Goal: Task Accomplishment & Management: Use online tool/utility

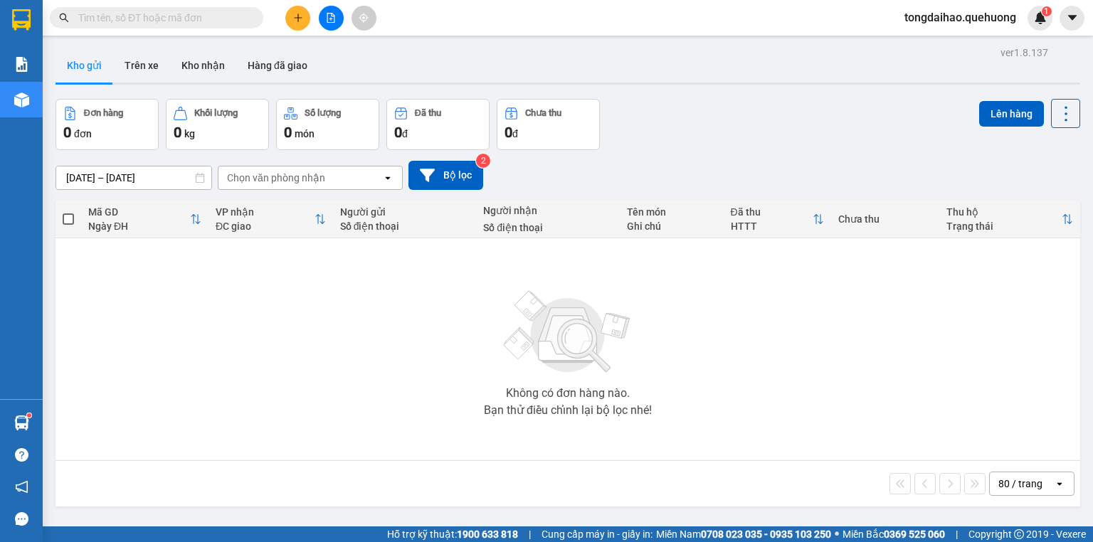
scroll to position [57, 0]
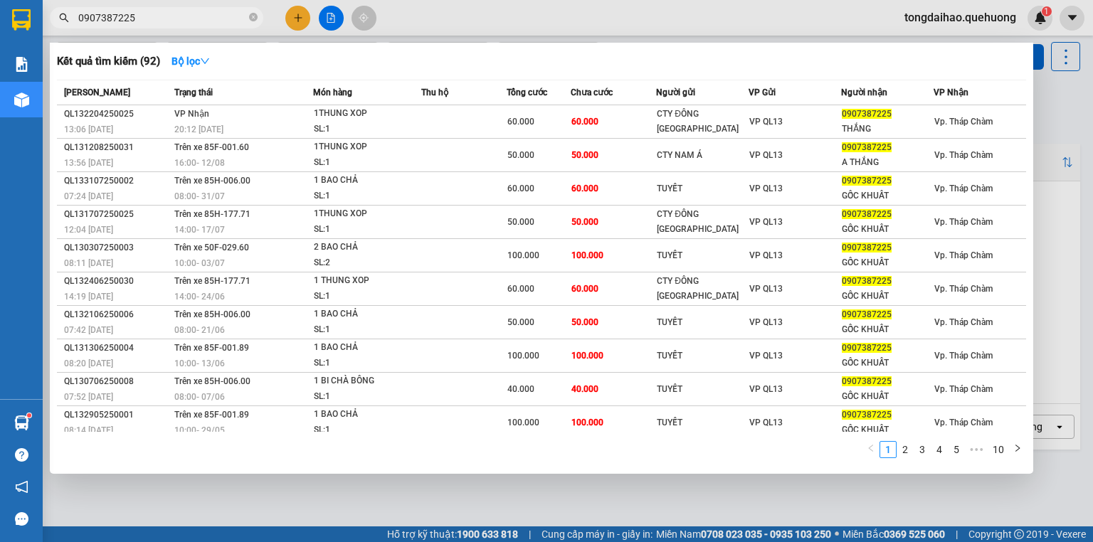
type input "0907387225"
click at [251, 18] on icon "close-circle" at bounding box center [253, 17] width 9 height 9
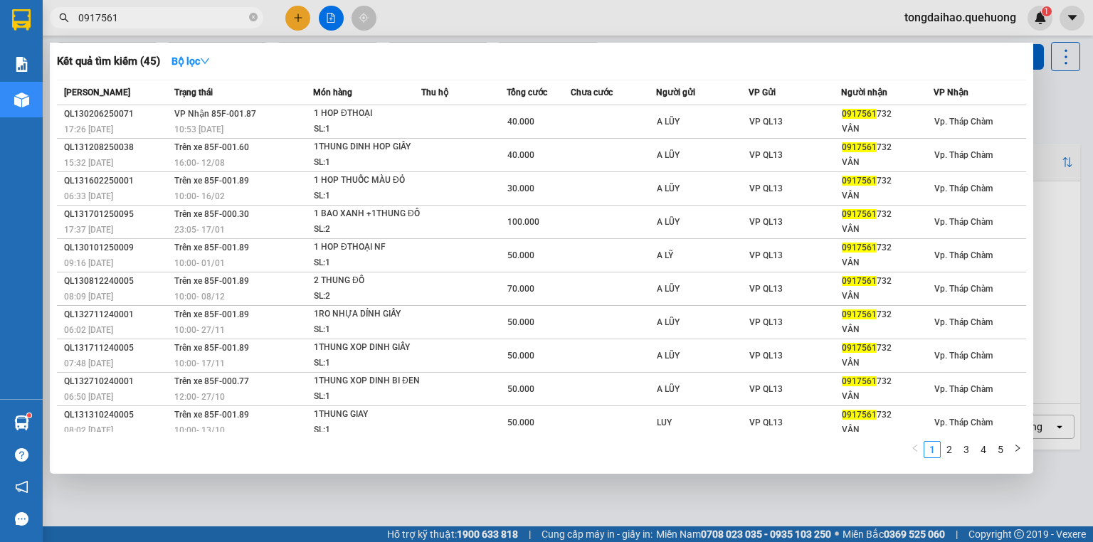
type input "0917561"
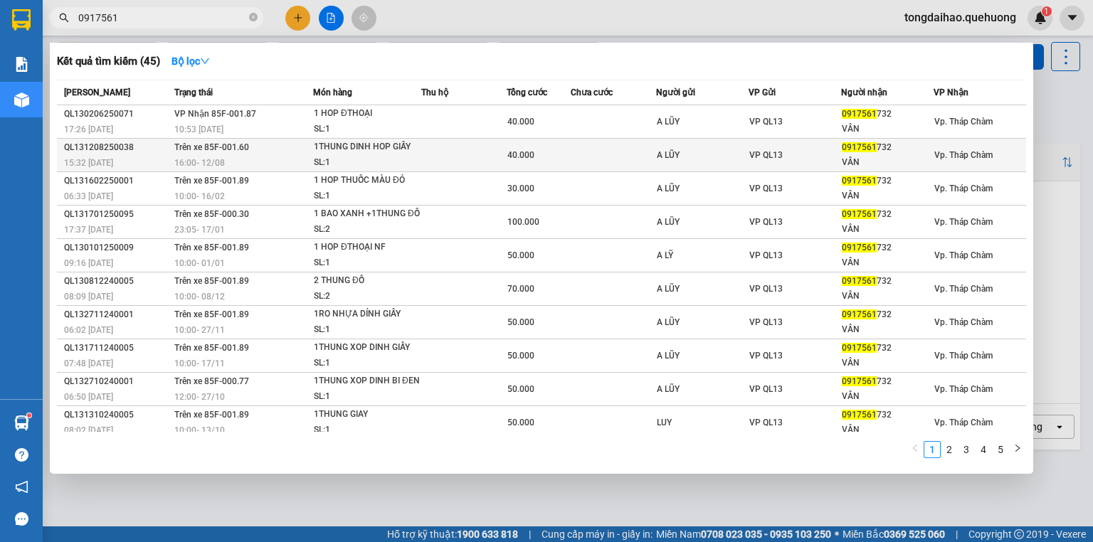
click at [251, 153] on td "Trên xe 85F-001.60 16:00 [DATE]" at bounding box center [242, 155] width 142 height 33
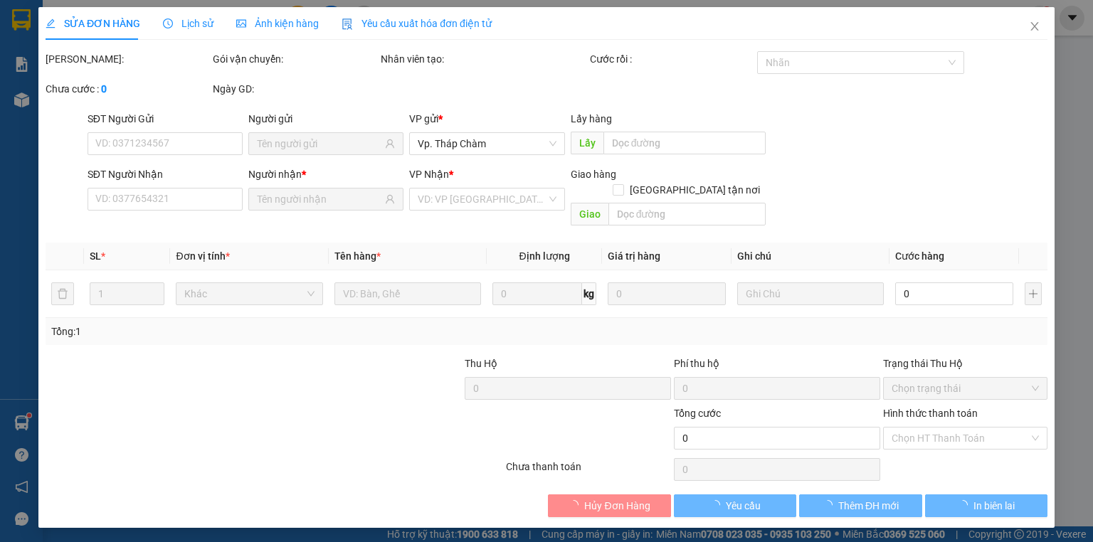
type input "A LŨY"
type input "0917561732"
type input "VÂN"
type input "40.000"
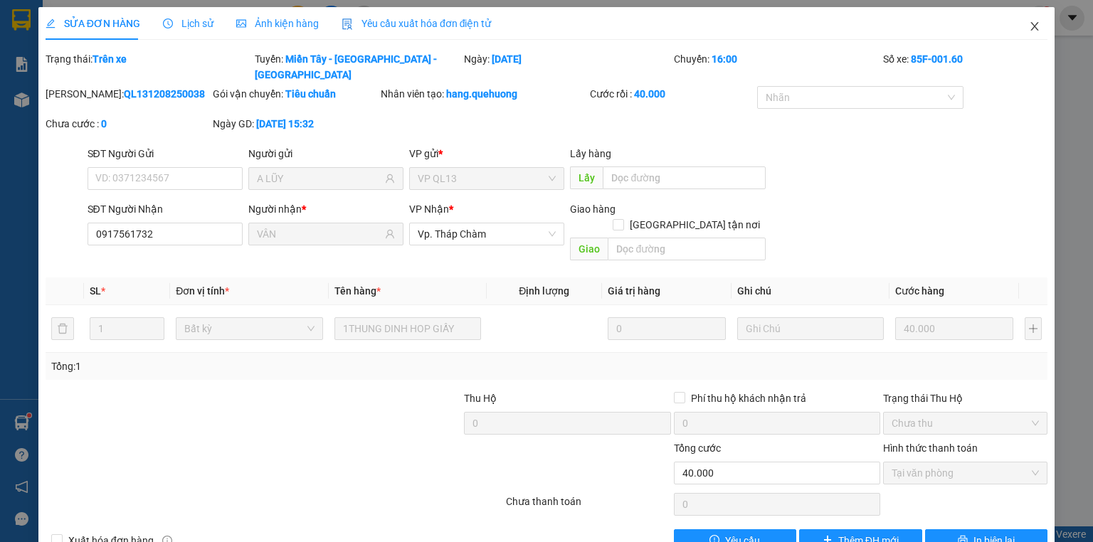
click at [1031, 28] on icon "close" at bounding box center [1035, 26] width 8 height 9
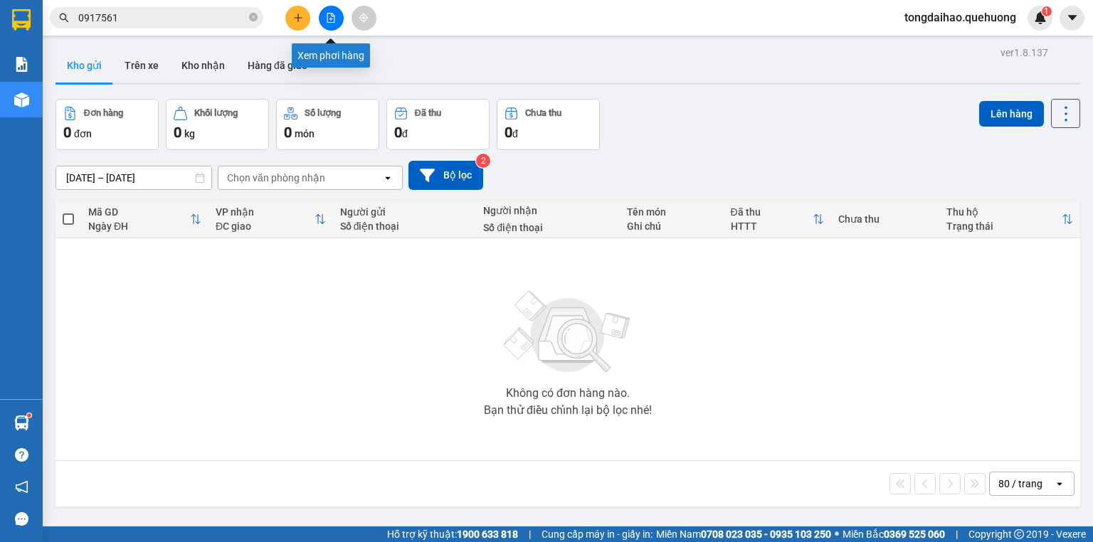
click at [334, 13] on icon "file-add" at bounding box center [331, 18] width 10 height 10
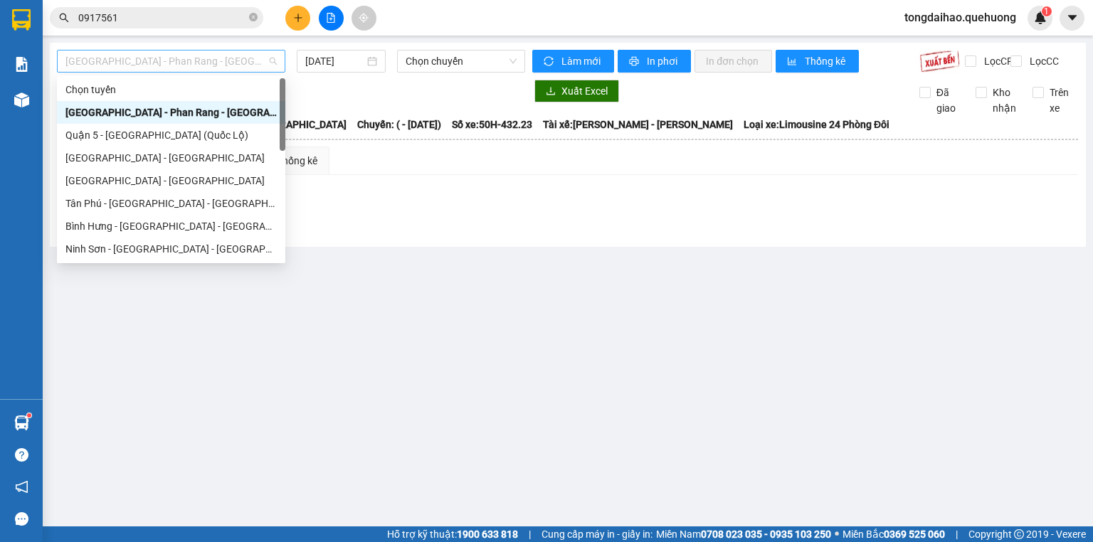
click at [199, 68] on span "[GEOGRAPHIC_DATA] - Phan Rang - [GEOGRAPHIC_DATA]" at bounding box center [170, 61] width 211 height 21
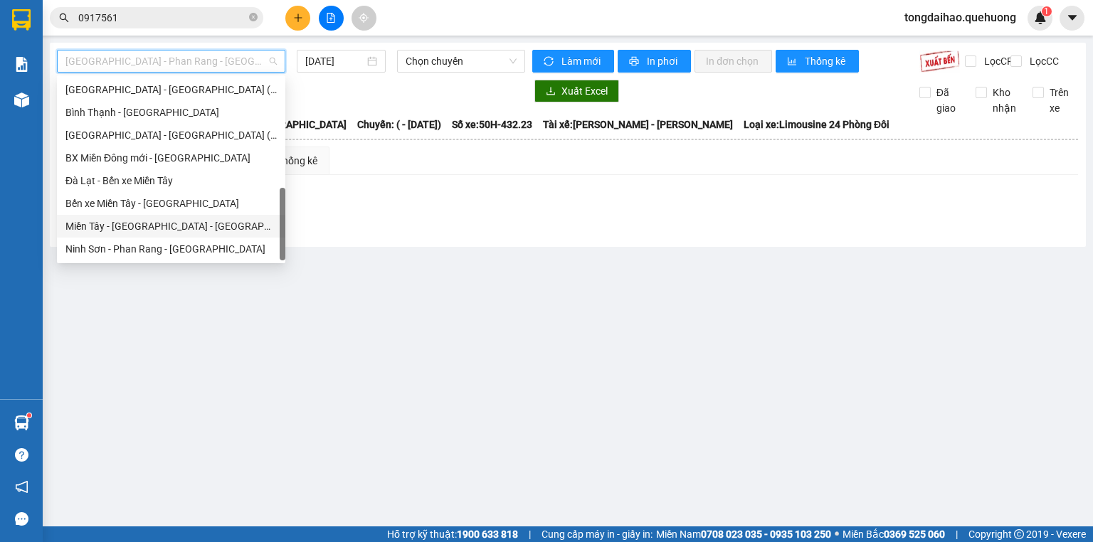
click at [176, 230] on div "Miền Tây - [GEOGRAPHIC_DATA] - [GEOGRAPHIC_DATA]" at bounding box center [170, 226] width 211 height 16
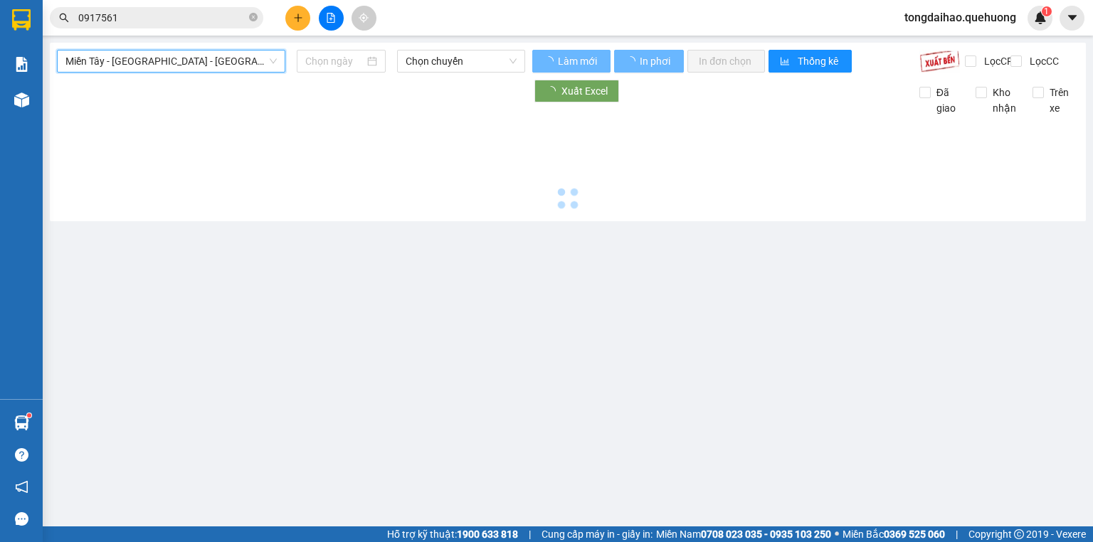
type input "[DATE]"
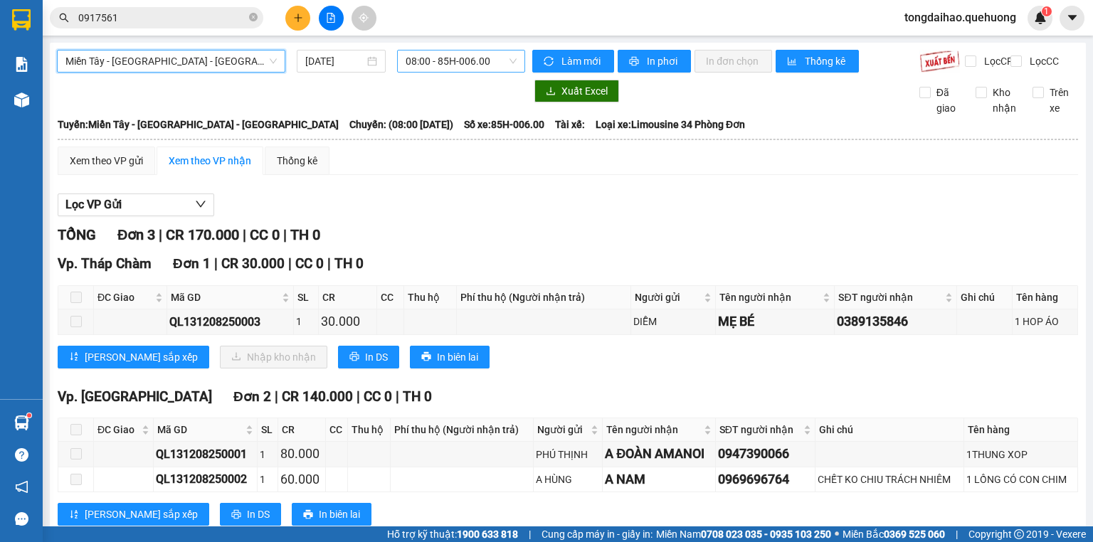
click at [459, 60] on span "08:00 - 85H-006.00" at bounding box center [461, 61] width 112 height 21
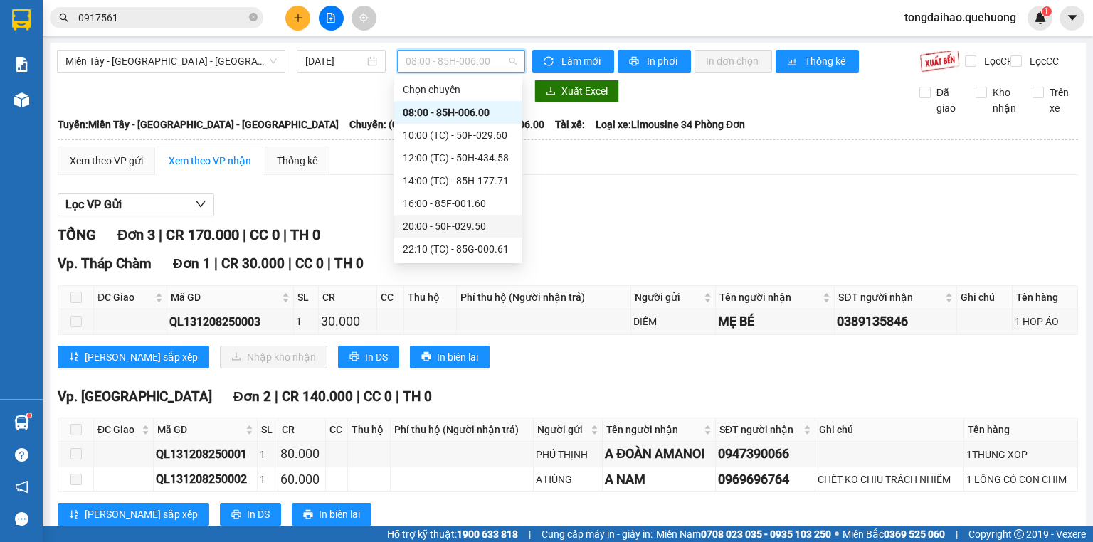
click at [79, 303] on span at bounding box center [75, 297] width 11 height 11
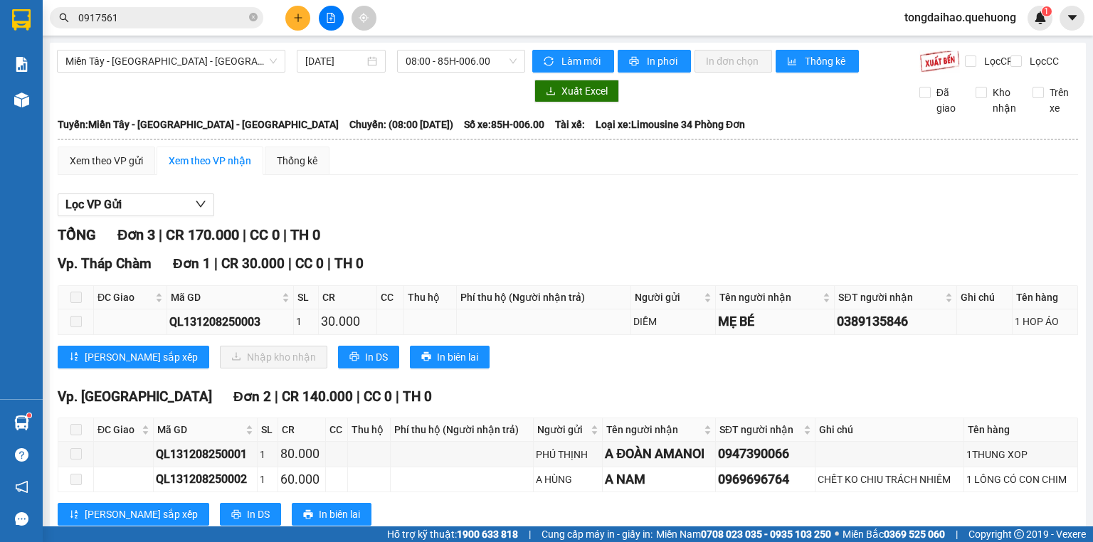
click at [490, 324] on td at bounding box center [544, 321] width 174 height 25
click at [463, 67] on span "08:00 - 85H-006.00" at bounding box center [461, 61] width 112 height 21
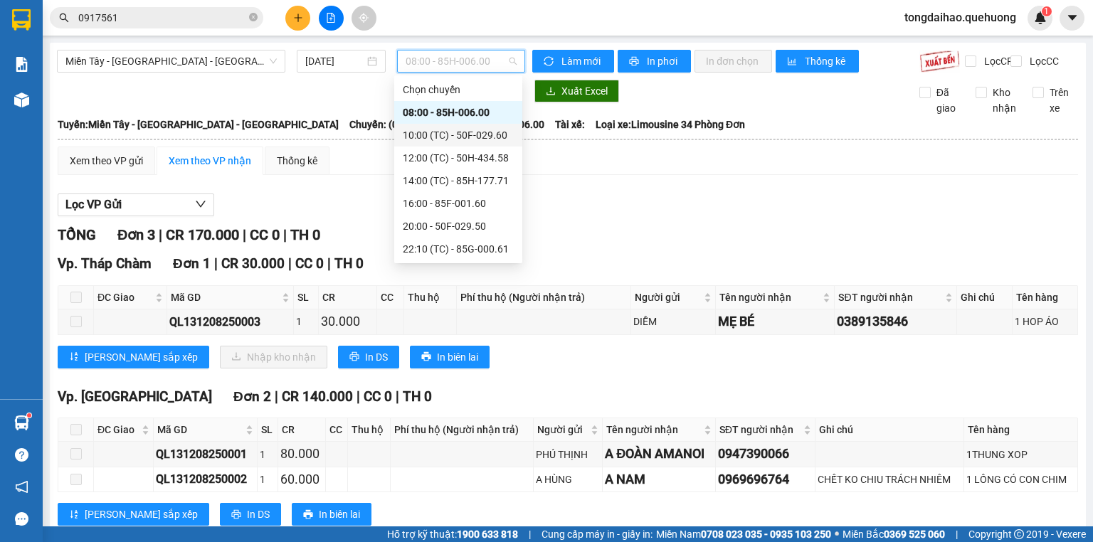
click at [461, 132] on div "10:00 (TC) - 50F-029.60" at bounding box center [458, 135] width 111 height 16
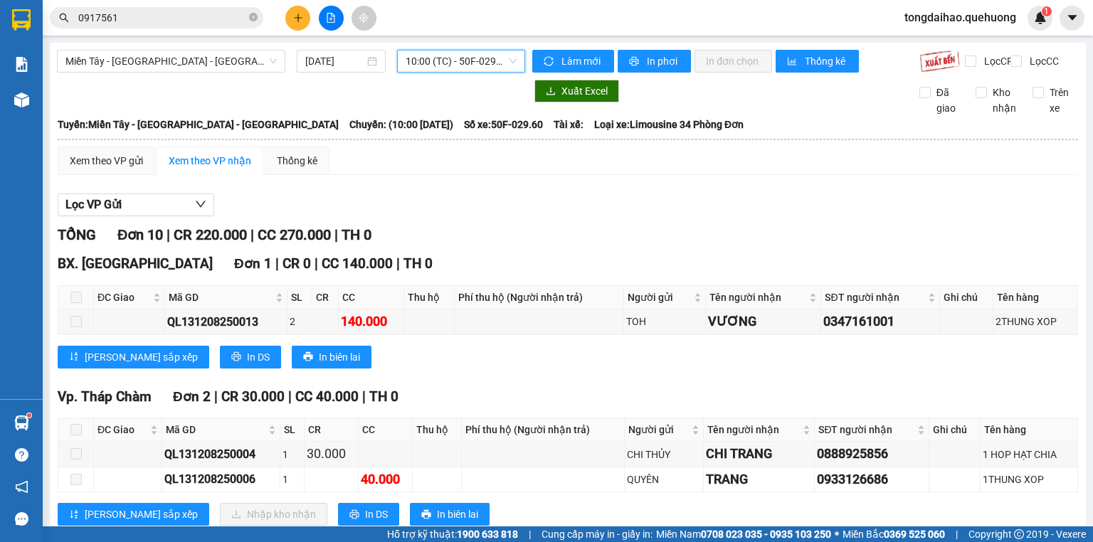
click at [459, 62] on span "10:00 (TC) - 50F-029.60" at bounding box center [461, 61] width 112 height 21
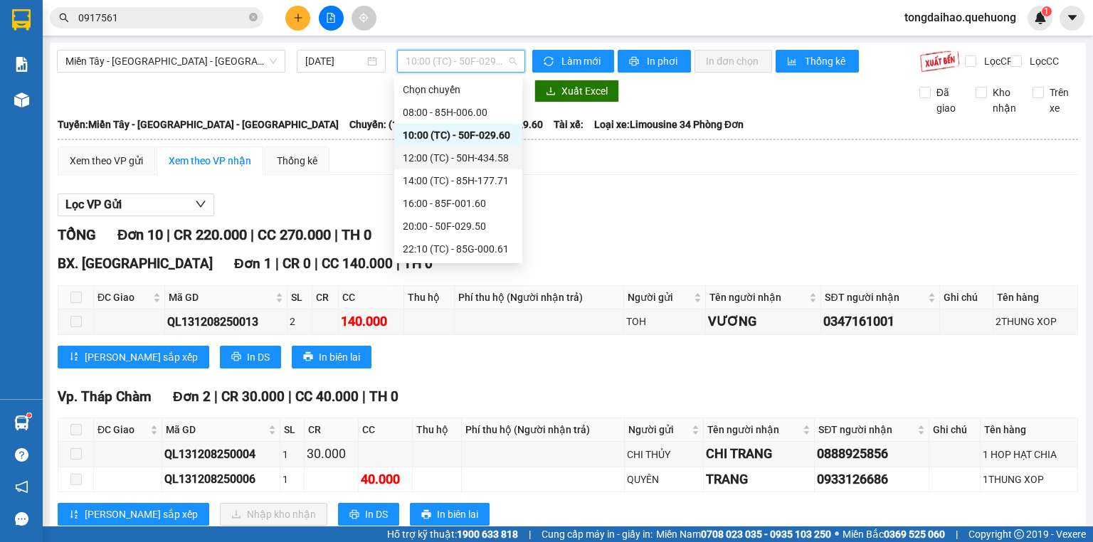
click at [445, 159] on div "12:00 (TC) - 50H-434.58" at bounding box center [458, 158] width 111 height 16
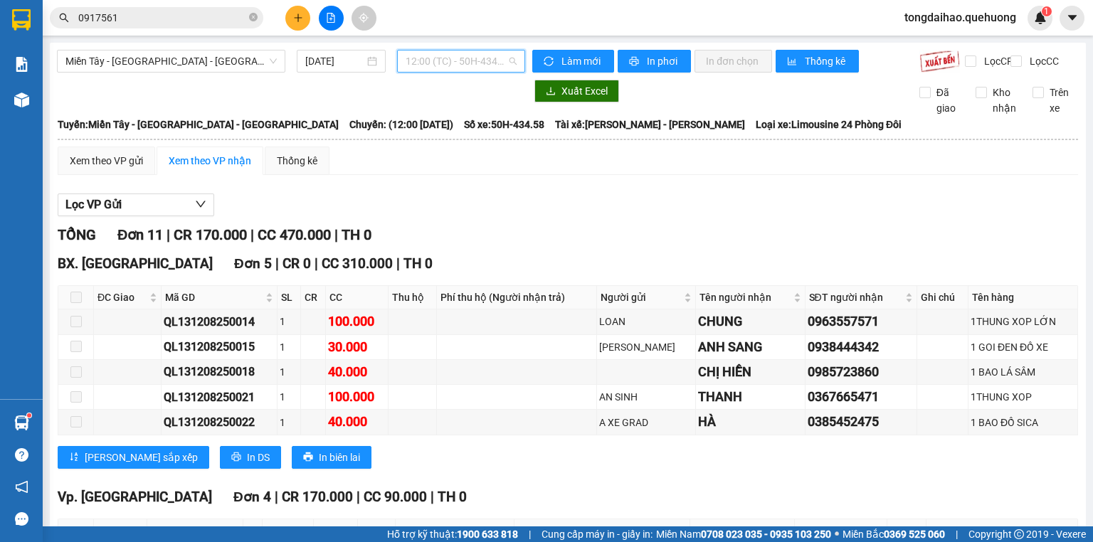
click at [462, 63] on span "12:00 (TC) - 50H-434.58" at bounding box center [461, 61] width 112 height 21
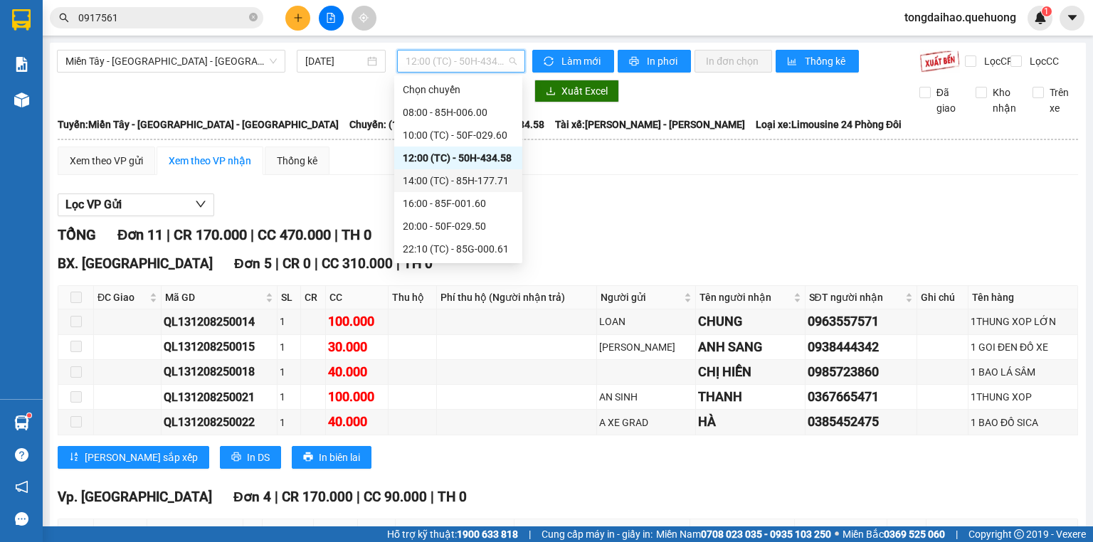
click at [458, 182] on div "14:00 (TC) - 85H-177.71" at bounding box center [458, 181] width 111 height 16
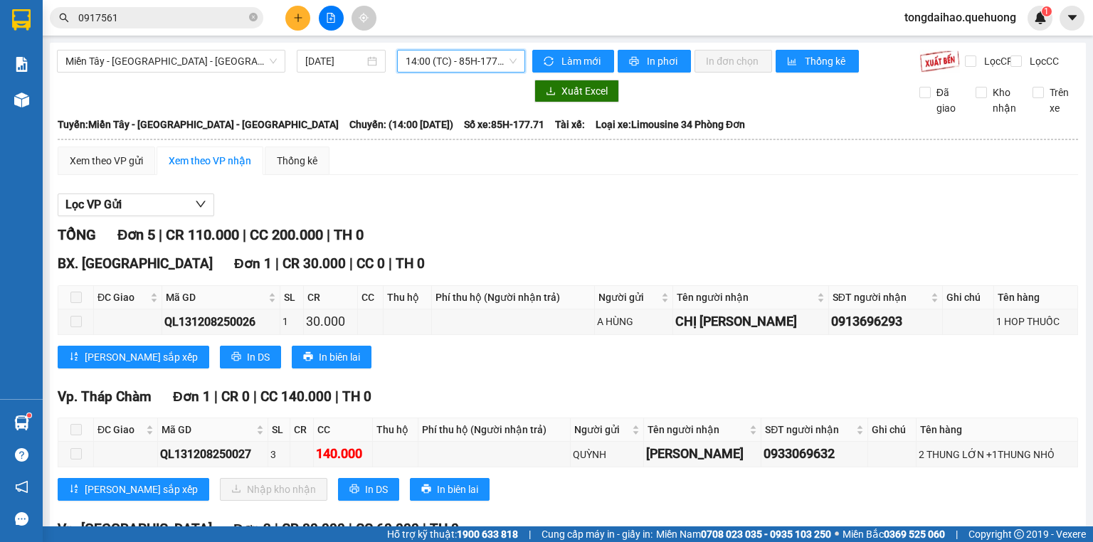
click at [446, 63] on span "14:00 (TC) - 85H-177.71" at bounding box center [461, 61] width 112 height 21
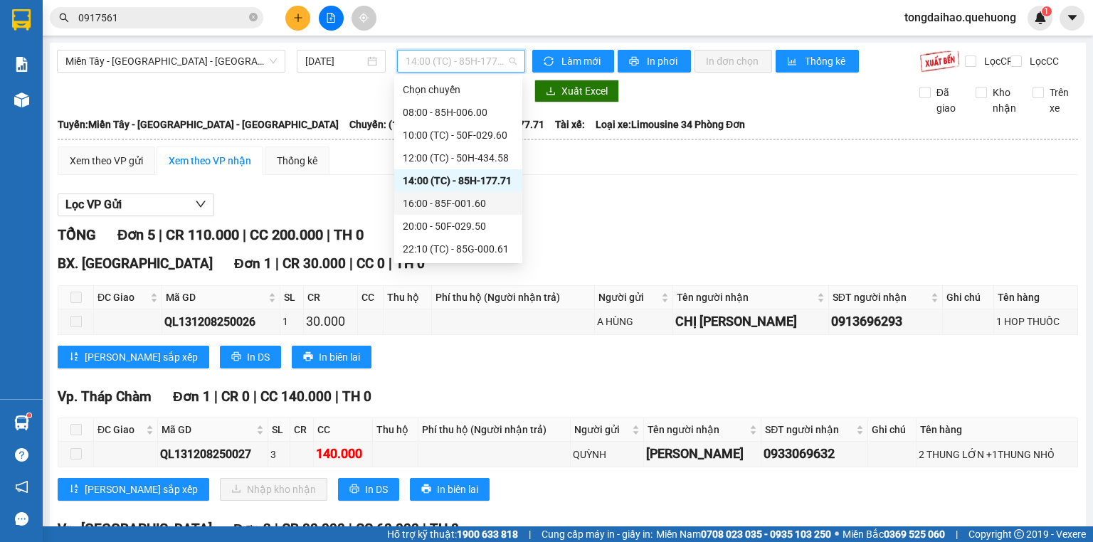
click at [427, 208] on div "16:00 - 85F-001.60" at bounding box center [458, 204] width 111 height 16
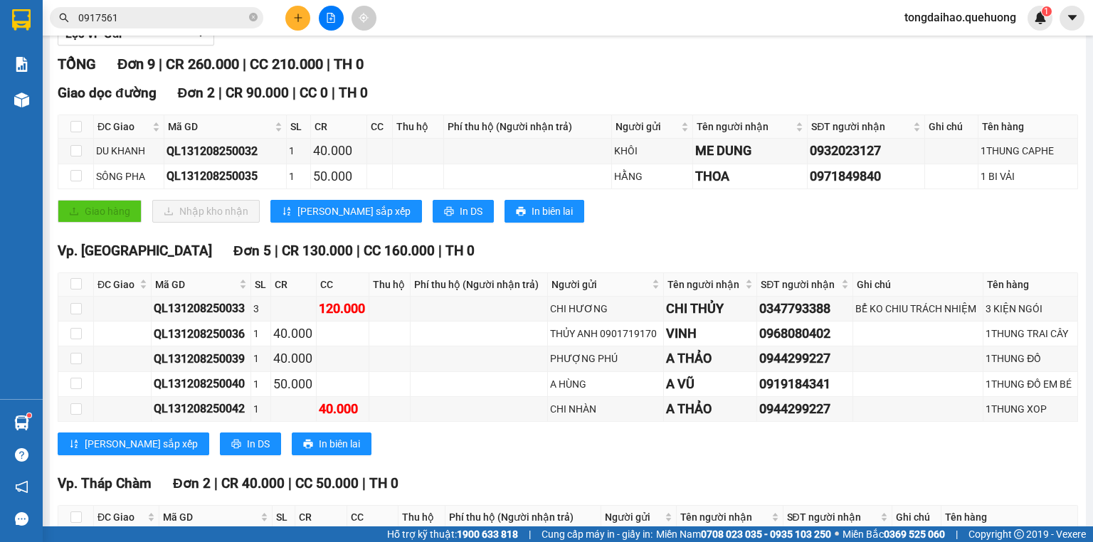
scroll to position [285, 0]
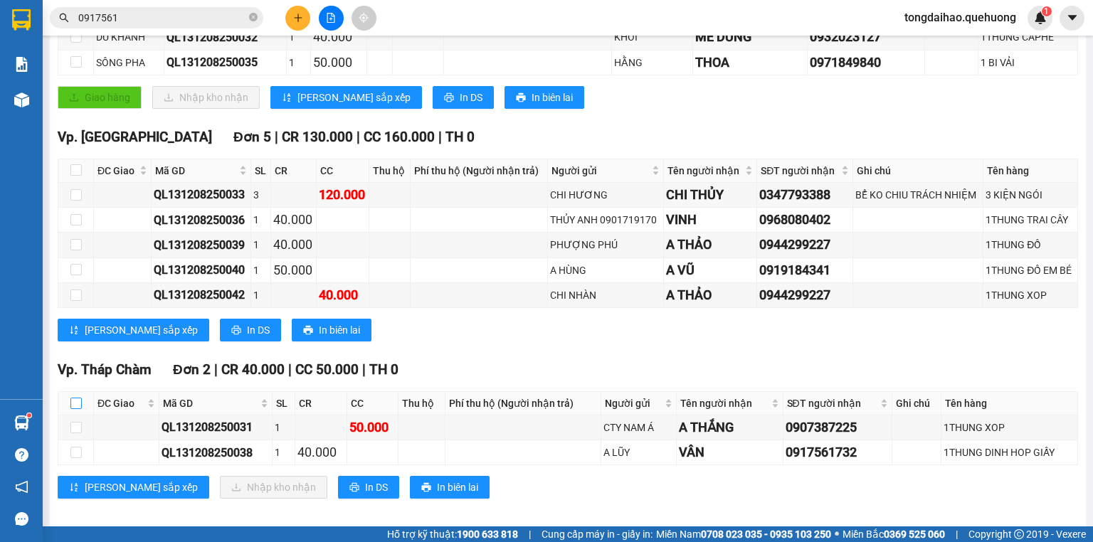
click at [78, 409] on input "checkbox" at bounding box center [75, 403] width 11 height 11
checkbox input "true"
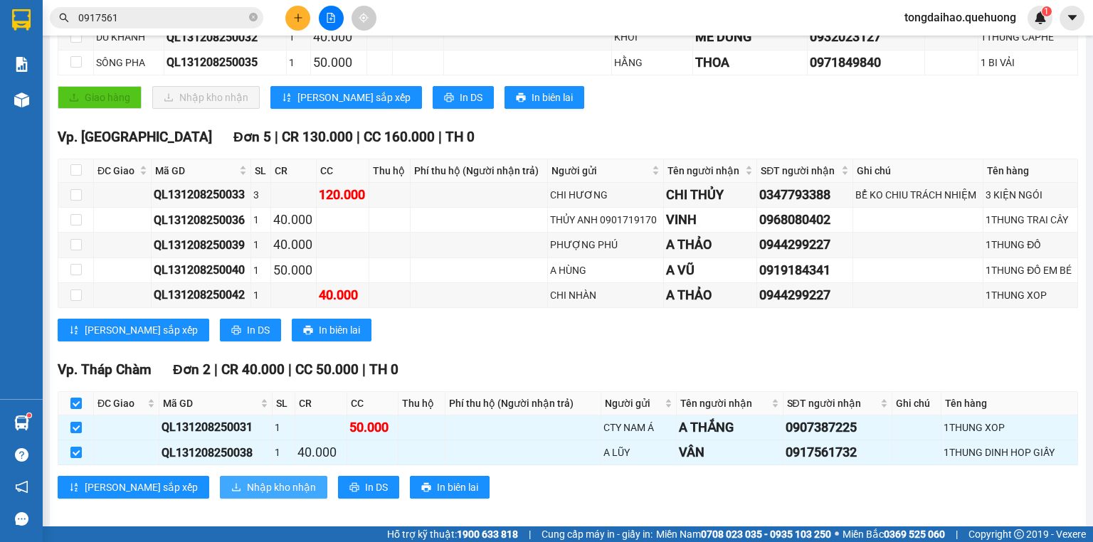
click at [247, 495] on span "Nhập kho nhận" at bounding box center [281, 487] width 69 height 16
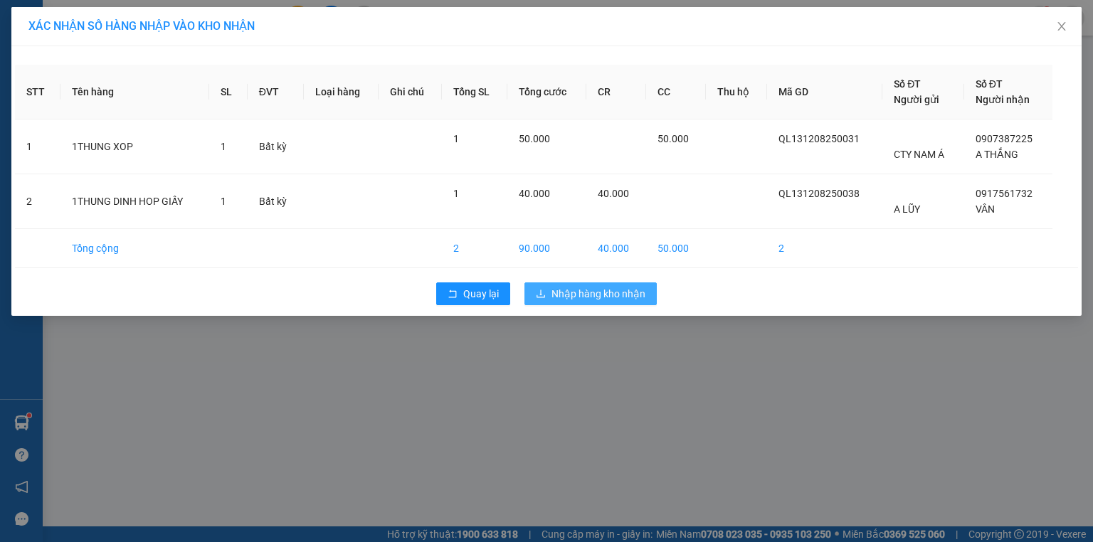
click at [605, 299] on span "Nhập hàng kho nhận" at bounding box center [598, 294] width 94 height 16
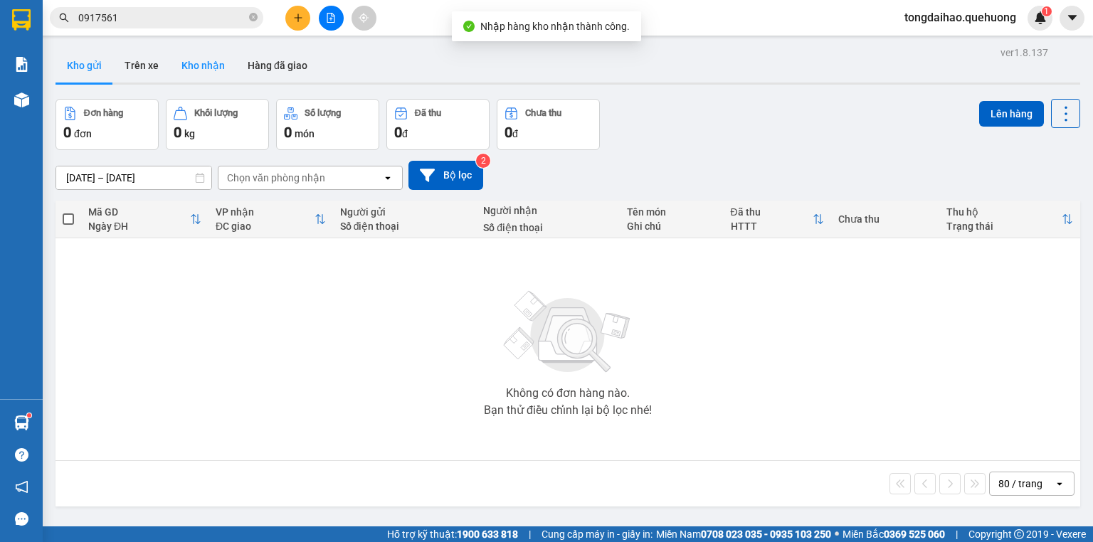
click at [194, 65] on button "Kho nhận" at bounding box center [203, 65] width 66 height 34
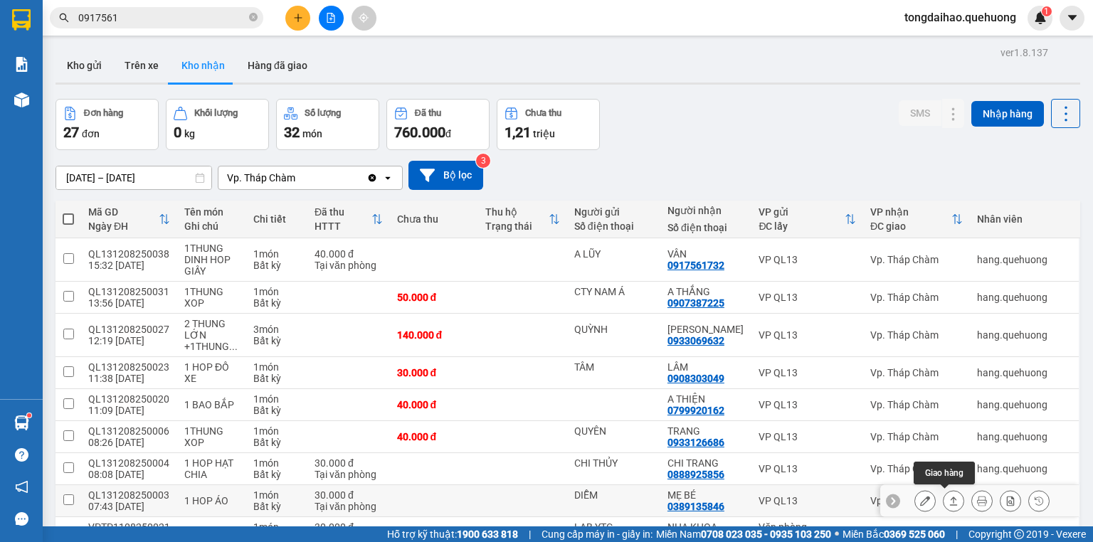
click at [948, 499] on icon at bounding box center [953, 501] width 10 height 10
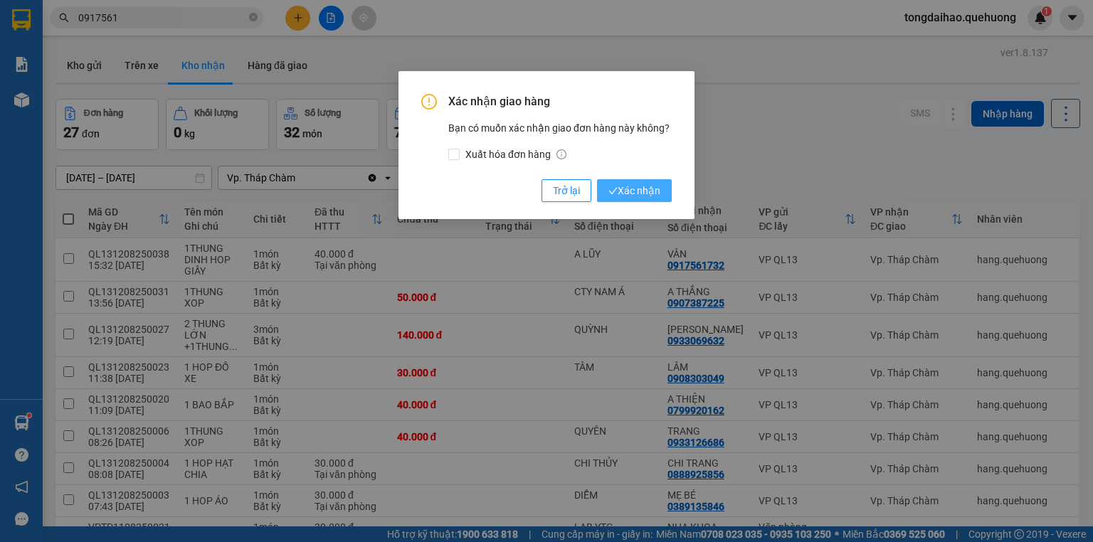
click at [660, 188] on span "Xác nhận" at bounding box center [634, 191] width 52 height 16
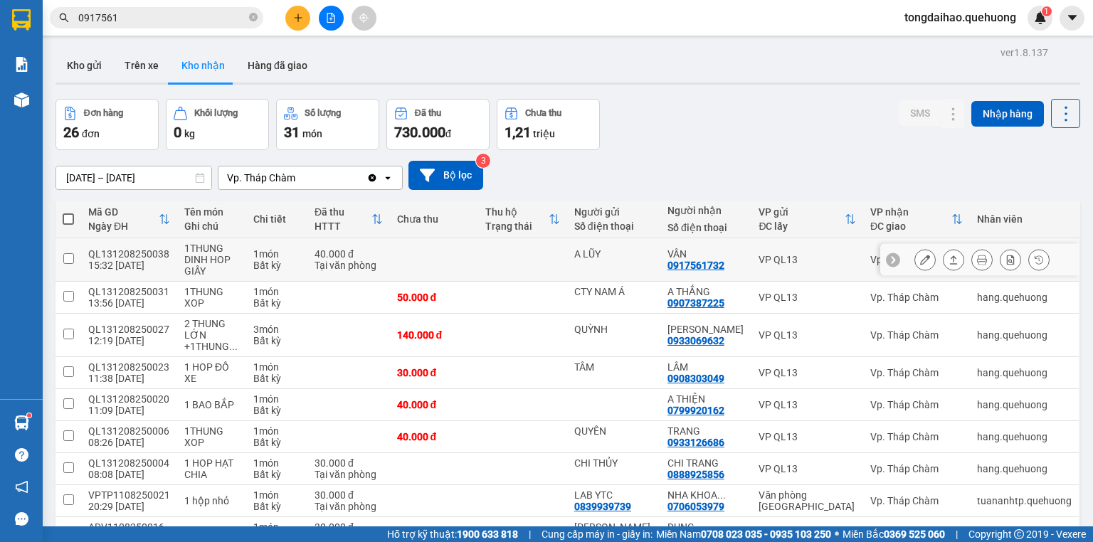
click at [950, 261] on button at bounding box center [953, 260] width 20 height 25
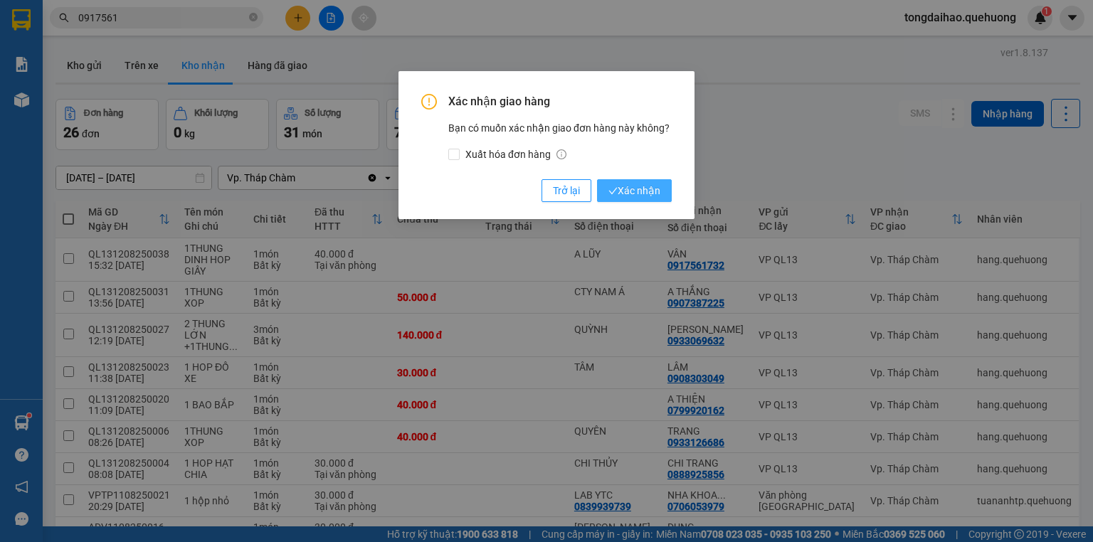
click at [634, 191] on span "Xác nhận" at bounding box center [634, 191] width 52 height 16
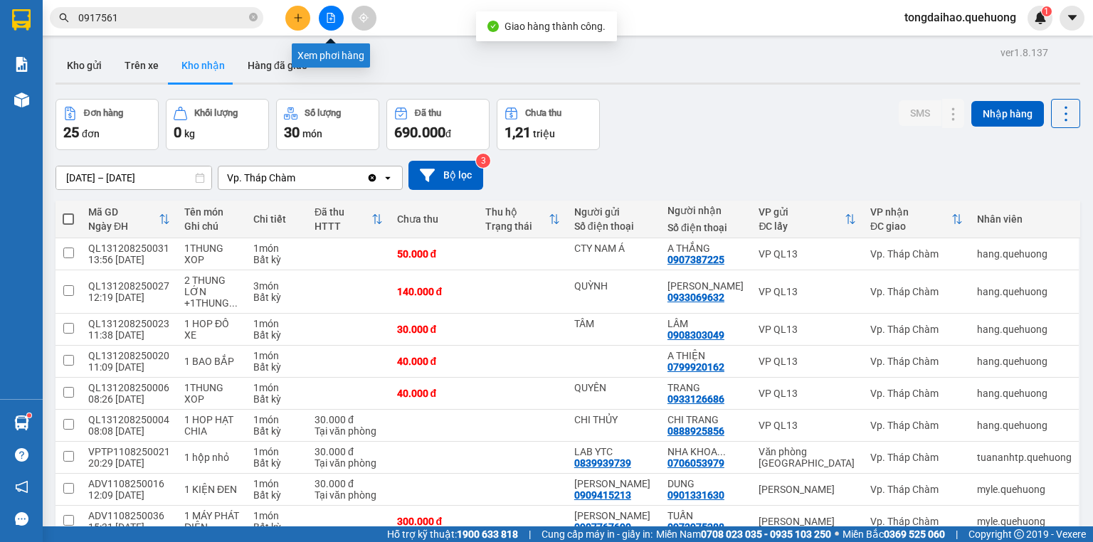
click at [328, 23] on button at bounding box center [331, 18] width 25 height 25
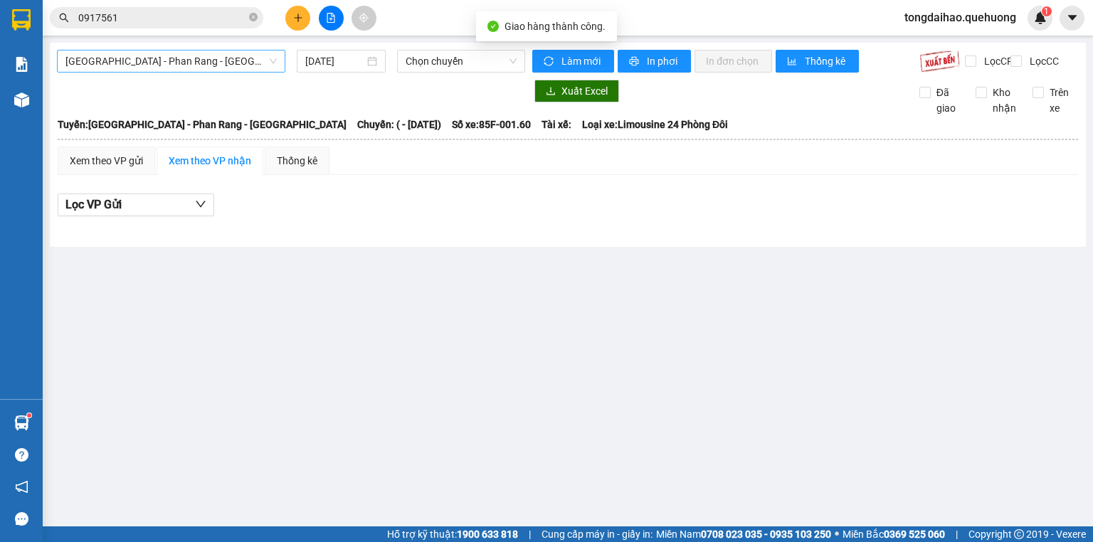
click at [245, 65] on span "[GEOGRAPHIC_DATA] - Phan Rang - [GEOGRAPHIC_DATA]" at bounding box center [170, 61] width 211 height 21
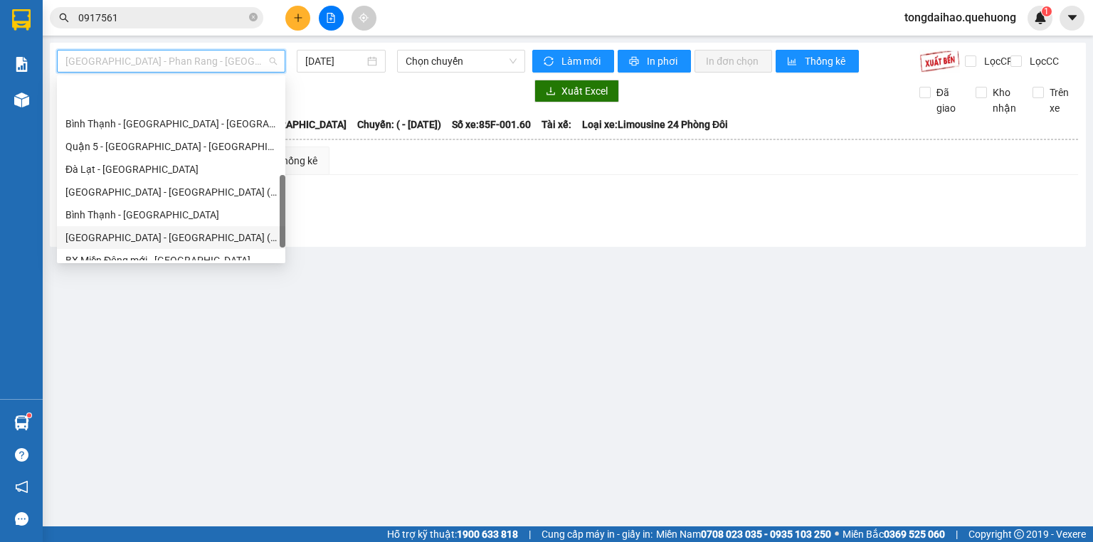
scroll to position [387, 0]
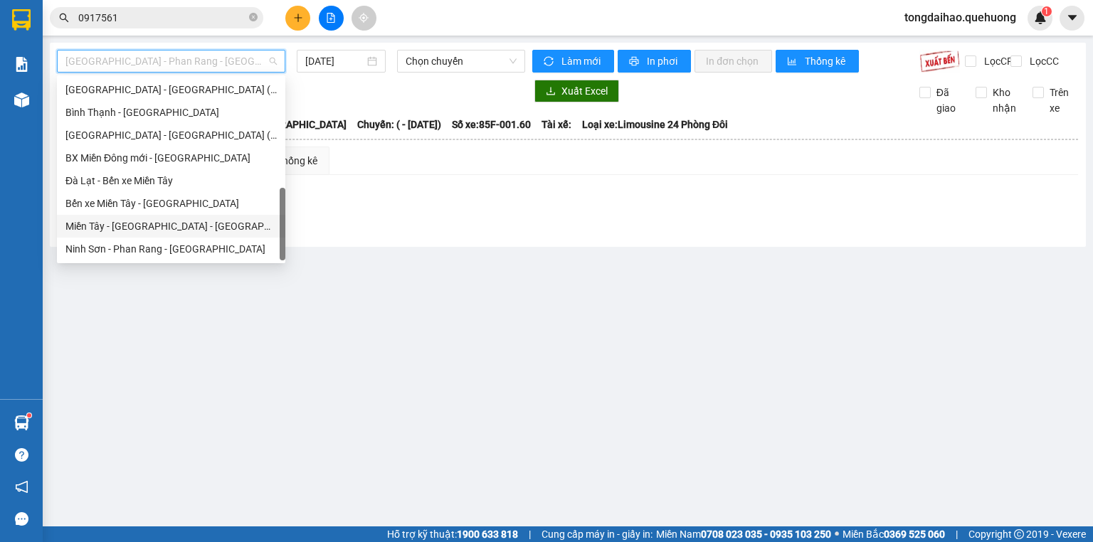
click at [216, 230] on div "Miền Tây - [GEOGRAPHIC_DATA] - [GEOGRAPHIC_DATA]" at bounding box center [170, 226] width 211 height 16
type input "[DATE]"
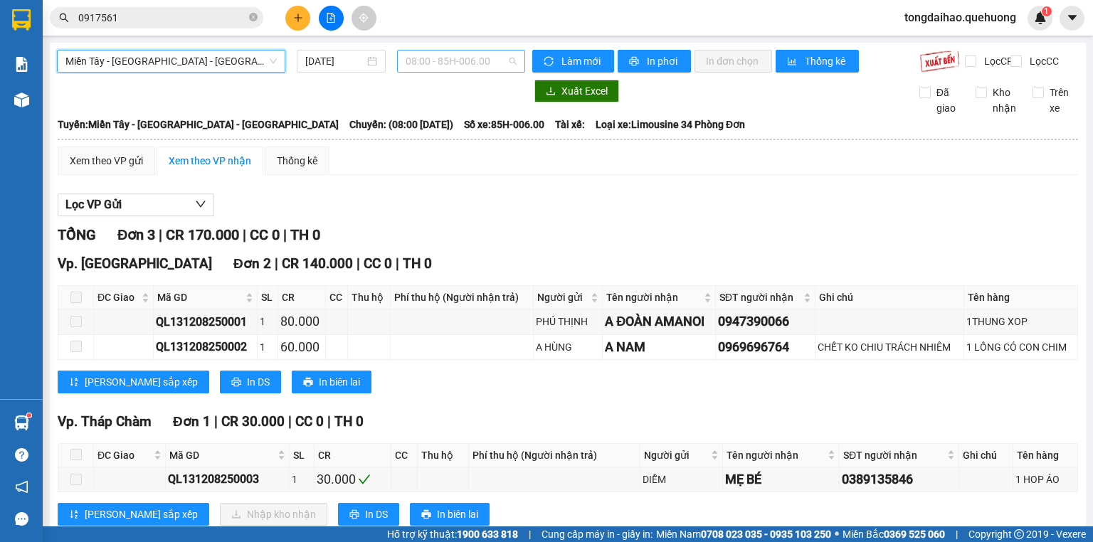
click at [472, 58] on span "08:00 - 85H-006.00" at bounding box center [461, 61] width 112 height 21
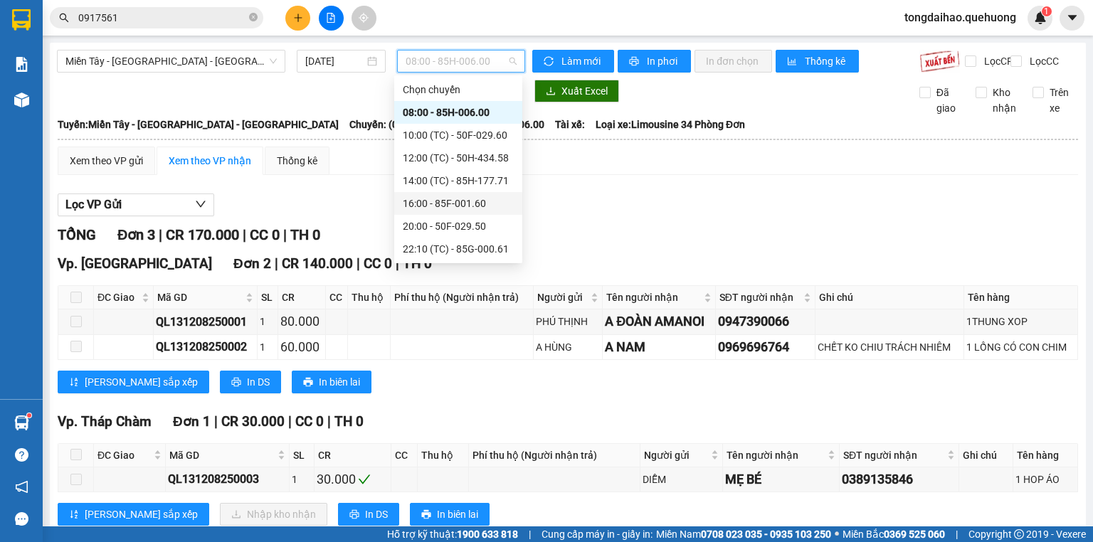
click at [450, 208] on div "16:00 - 85F-001.60" at bounding box center [458, 204] width 111 height 16
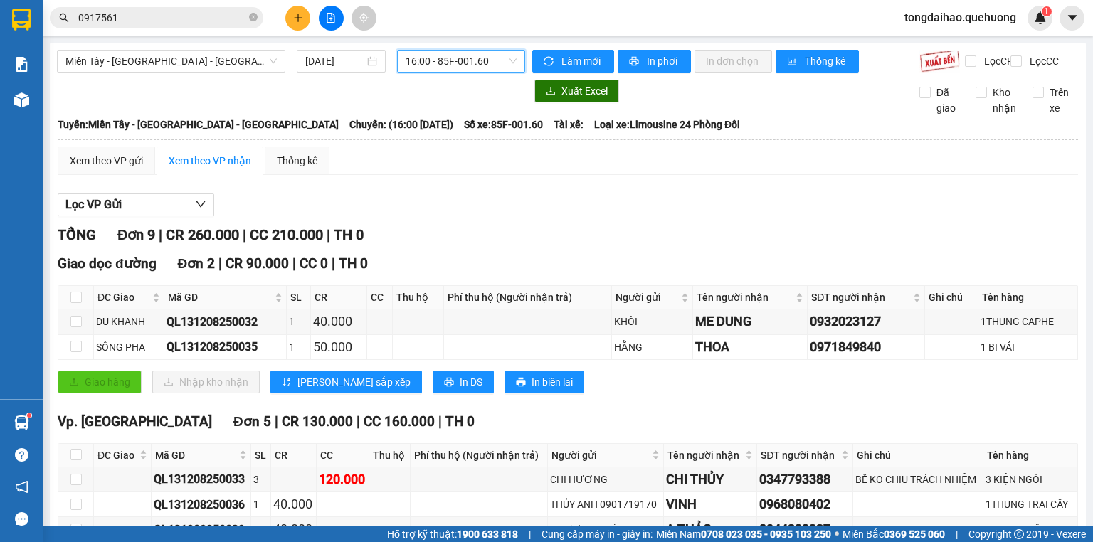
scroll to position [305, 0]
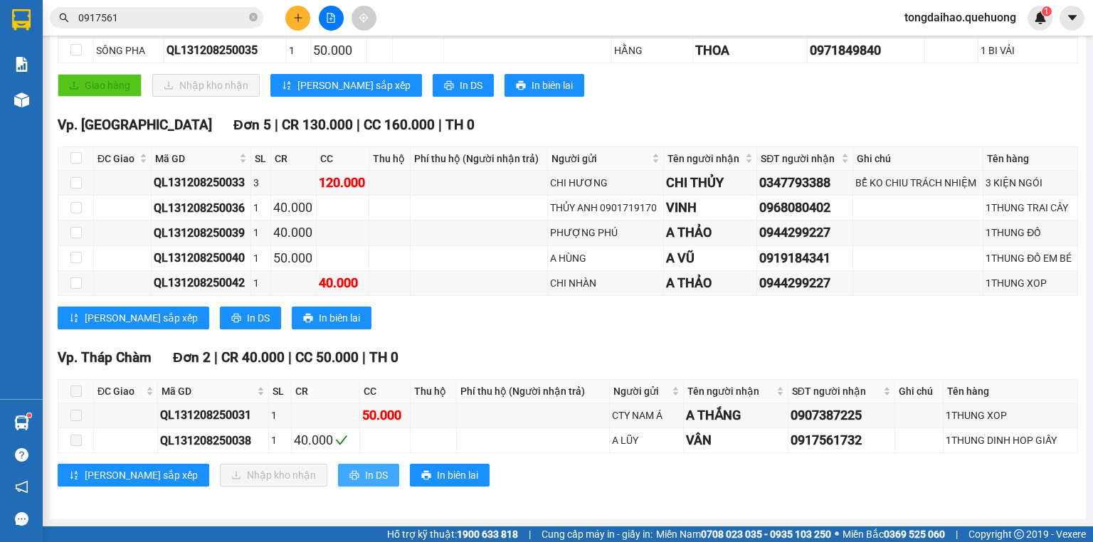
click at [365, 478] on span "In DS" at bounding box center [376, 475] width 23 height 16
